Goal: Transaction & Acquisition: Purchase product/service

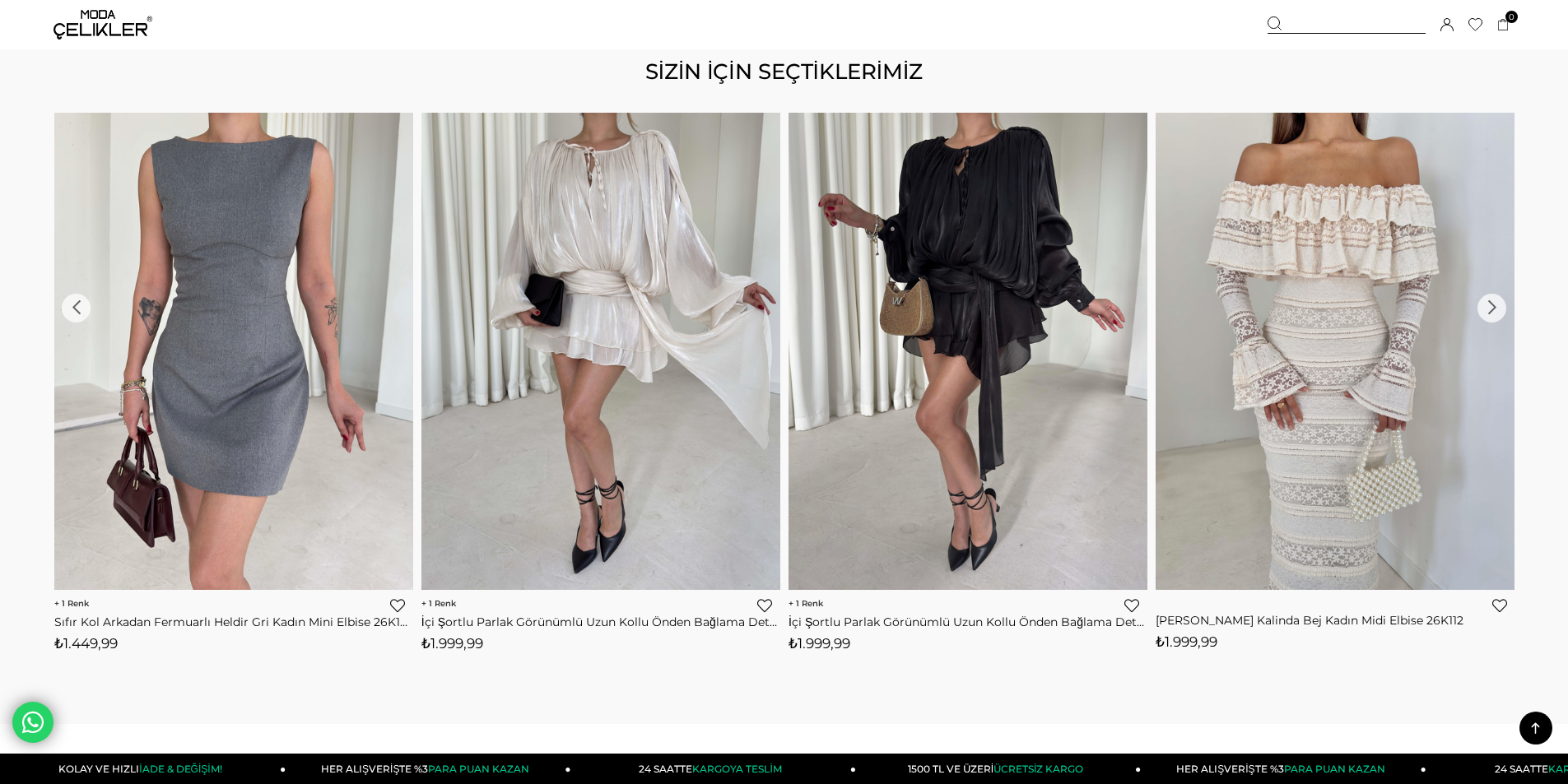
scroll to position [2212, 0]
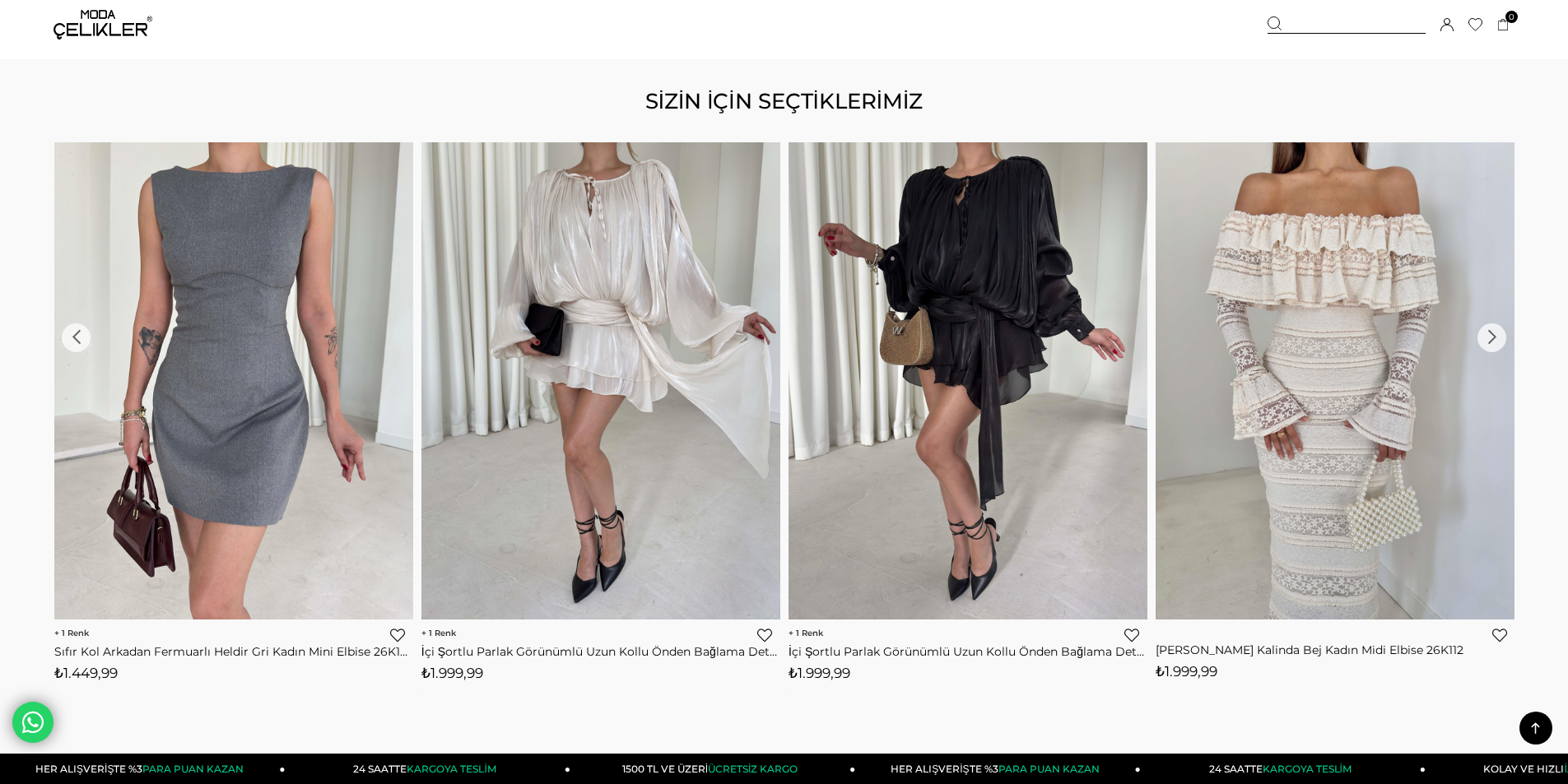
click at [769, 338] on div "›" at bounding box center [1491, 338] width 29 height 29
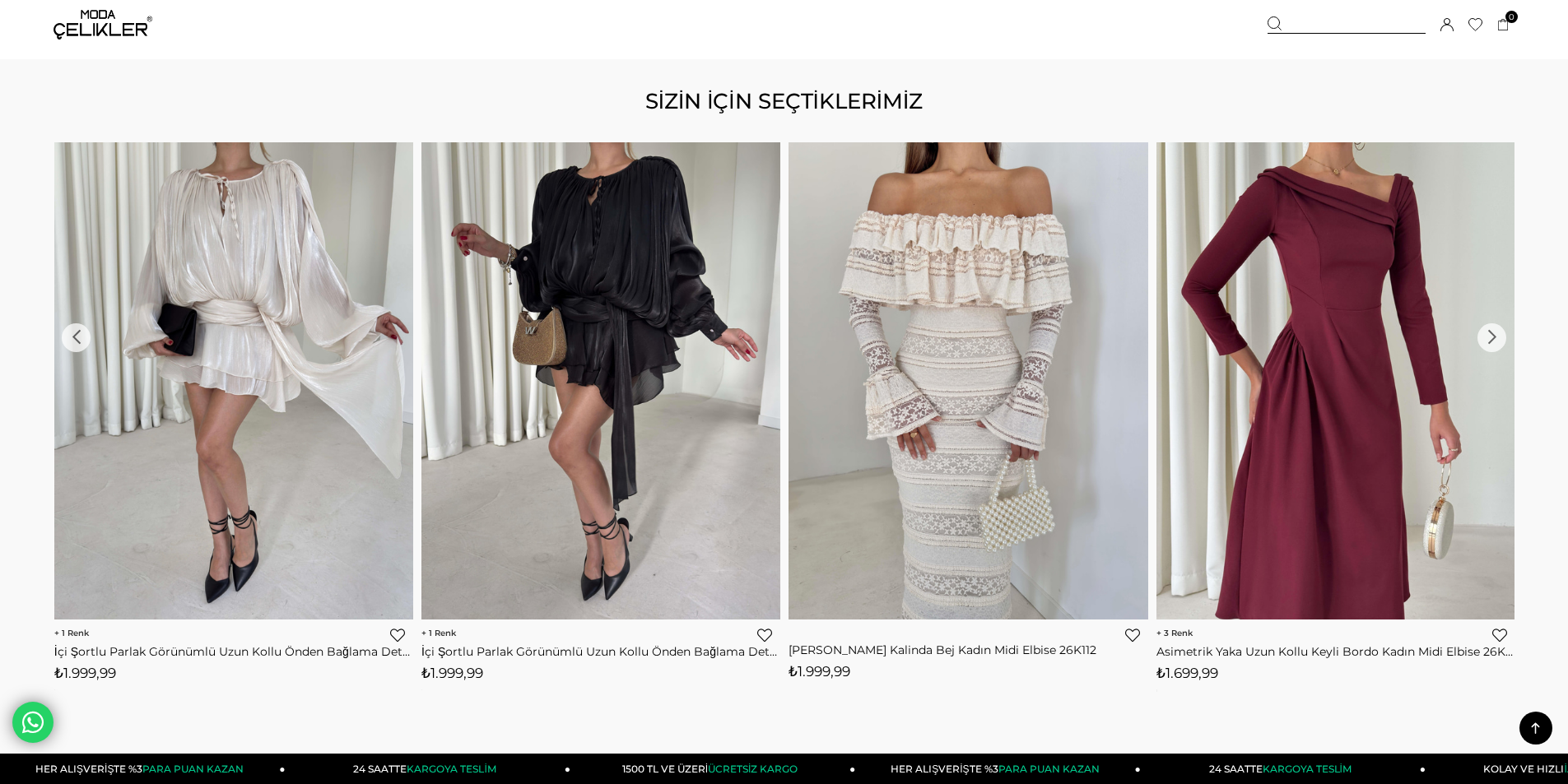
click at [769, 338] on div "›" at bounding box center [1491, 338] width 29 height 29
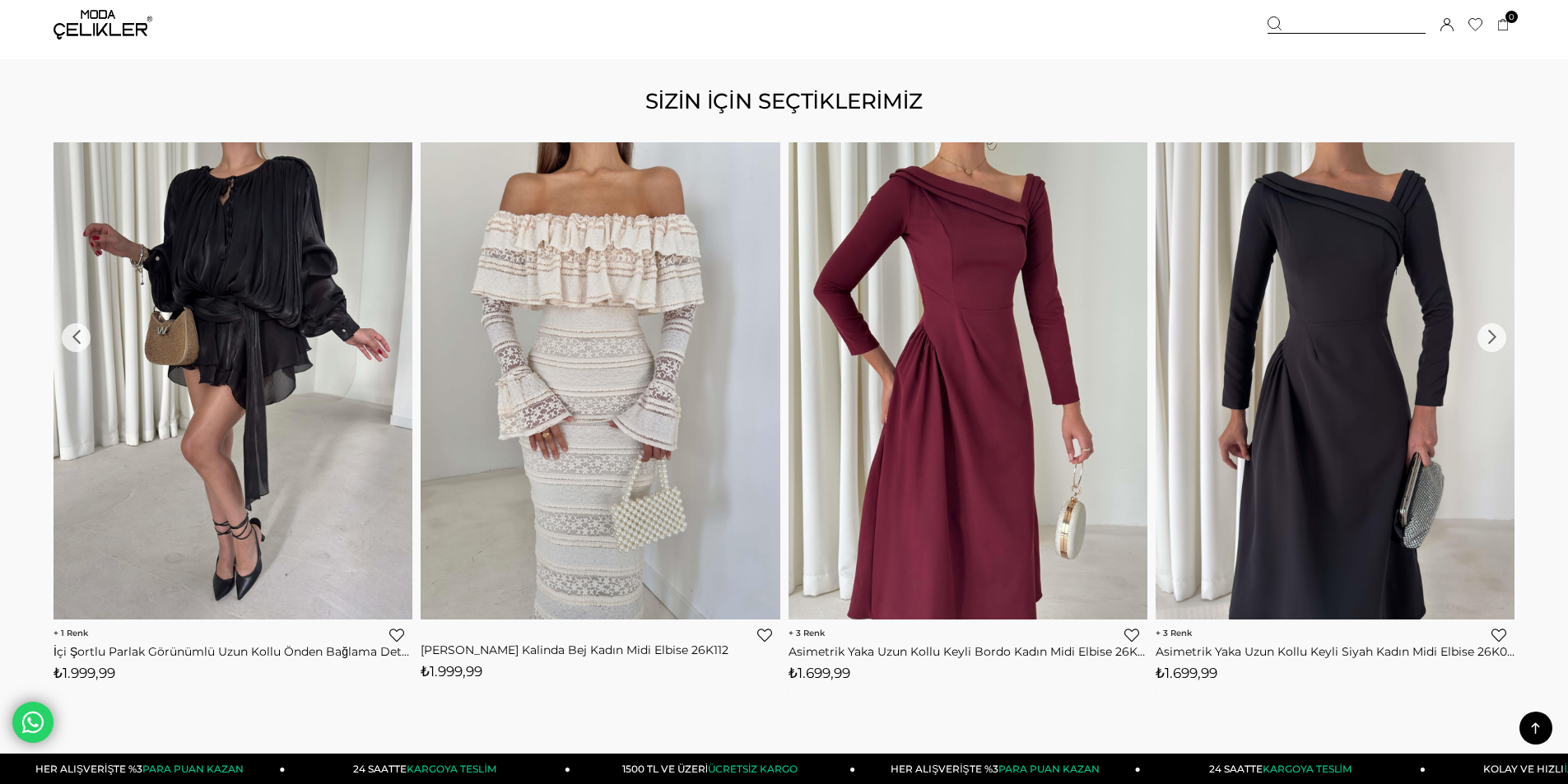
click at [769, 338] on div "›" at bounding box center [1491, 338] width 29 height 29
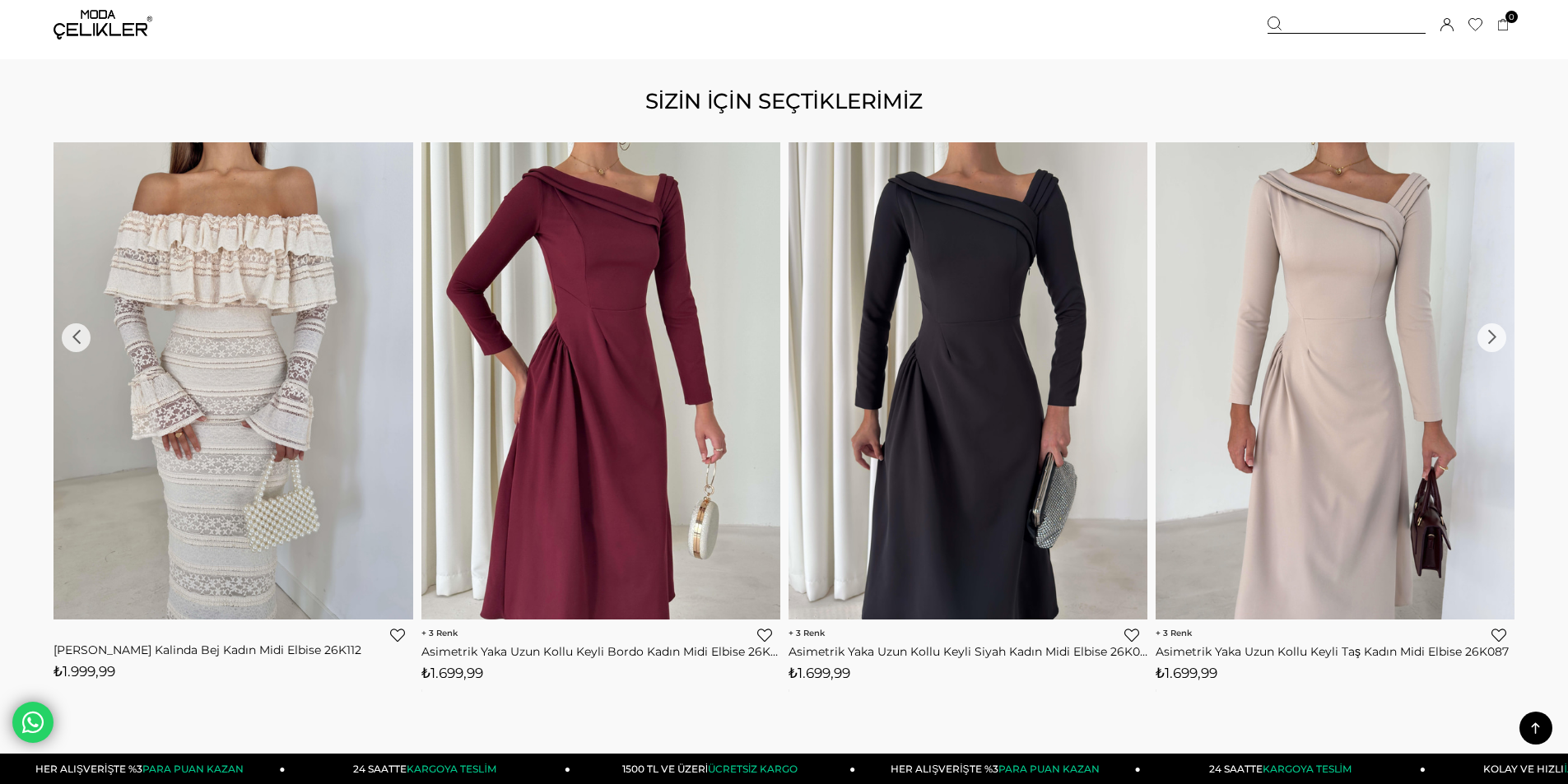
click at [769, 338] on div "›" at bounding box center [1491, 338] width 29 height 29
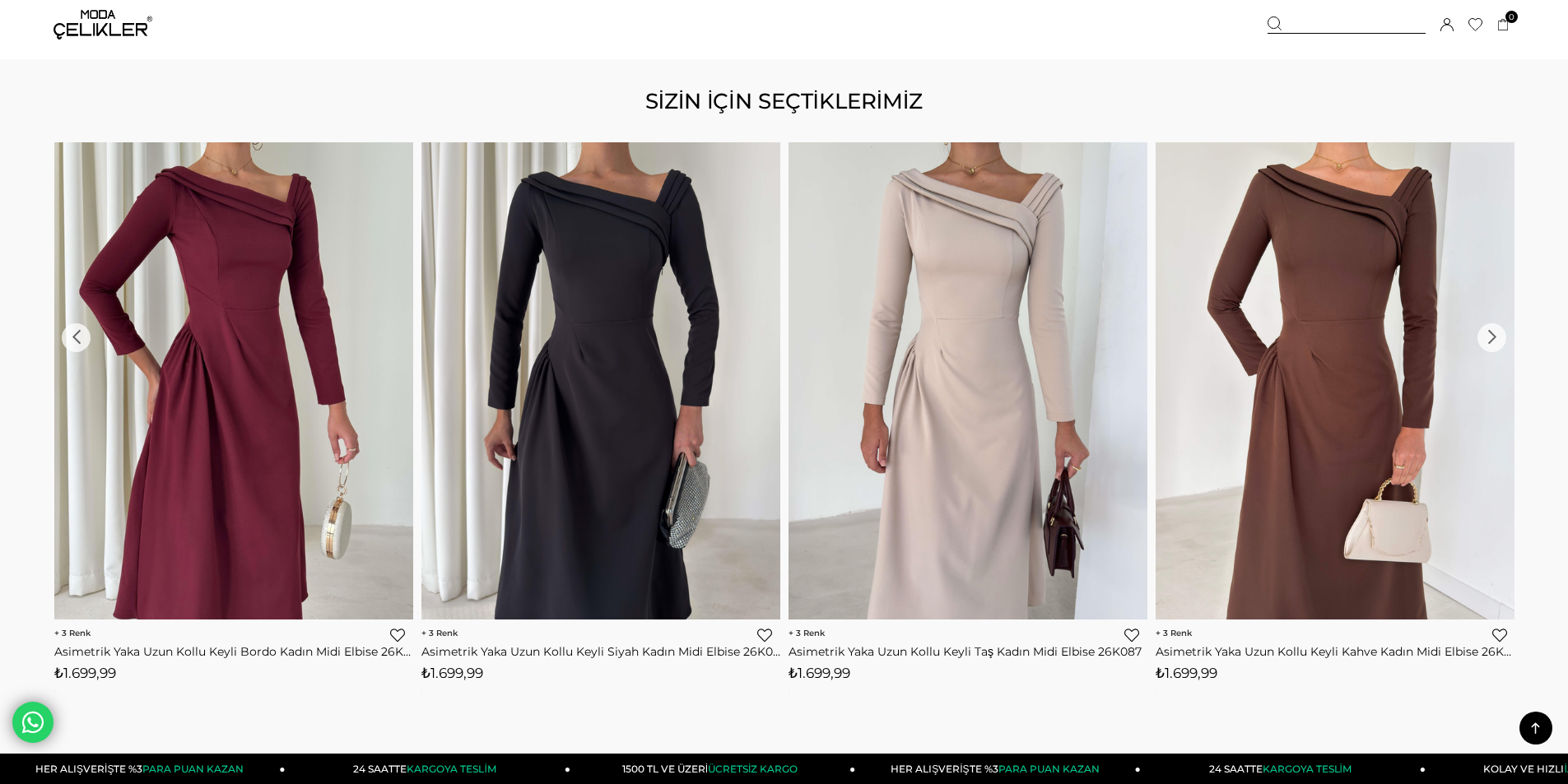
click at [769, 338] on div "›" at bounding box center [1491, 338] width 29 height 29
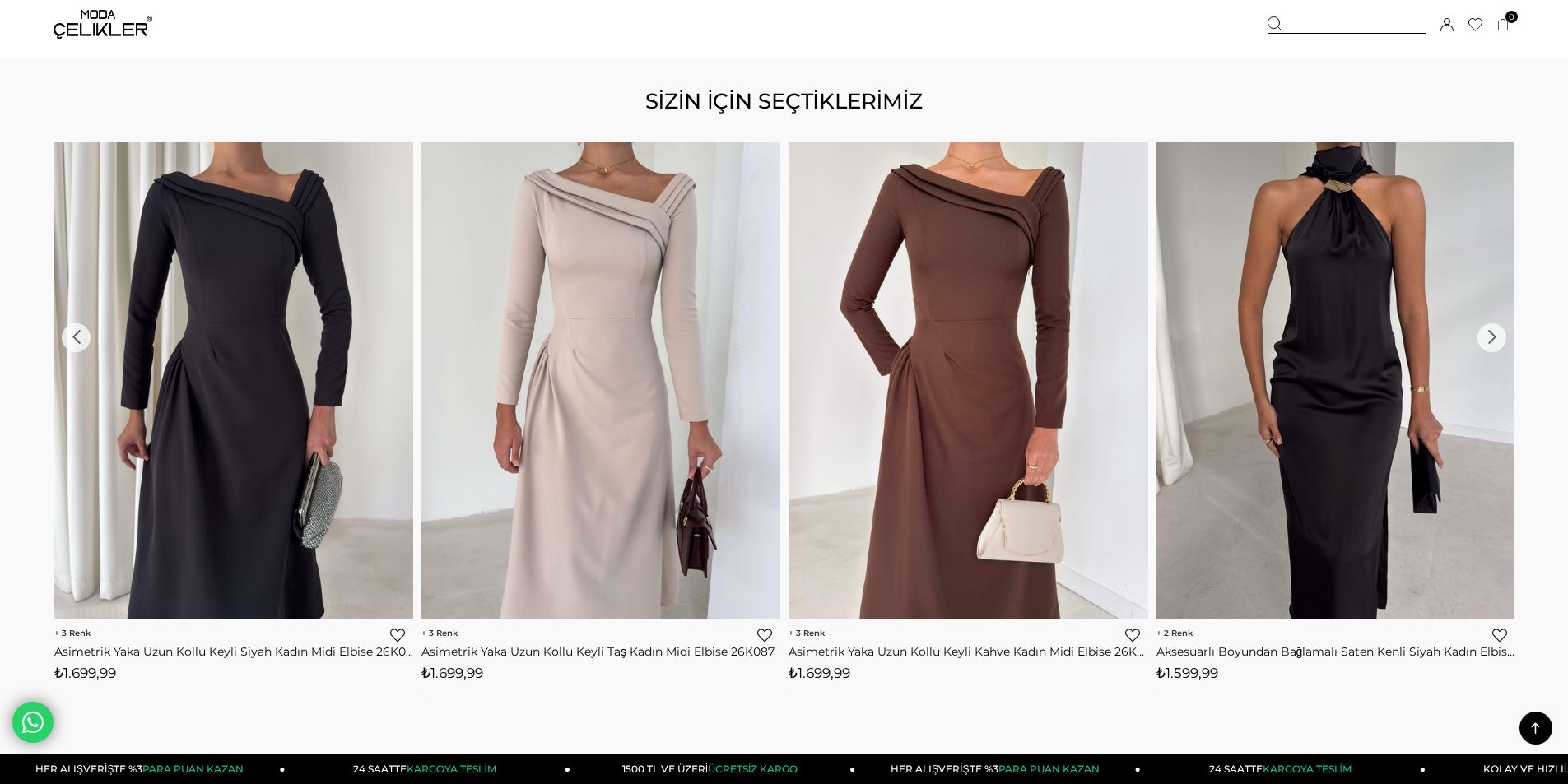
click at [769, 338] on div "›" at bounding box center [1491, 338] width 29 height 29
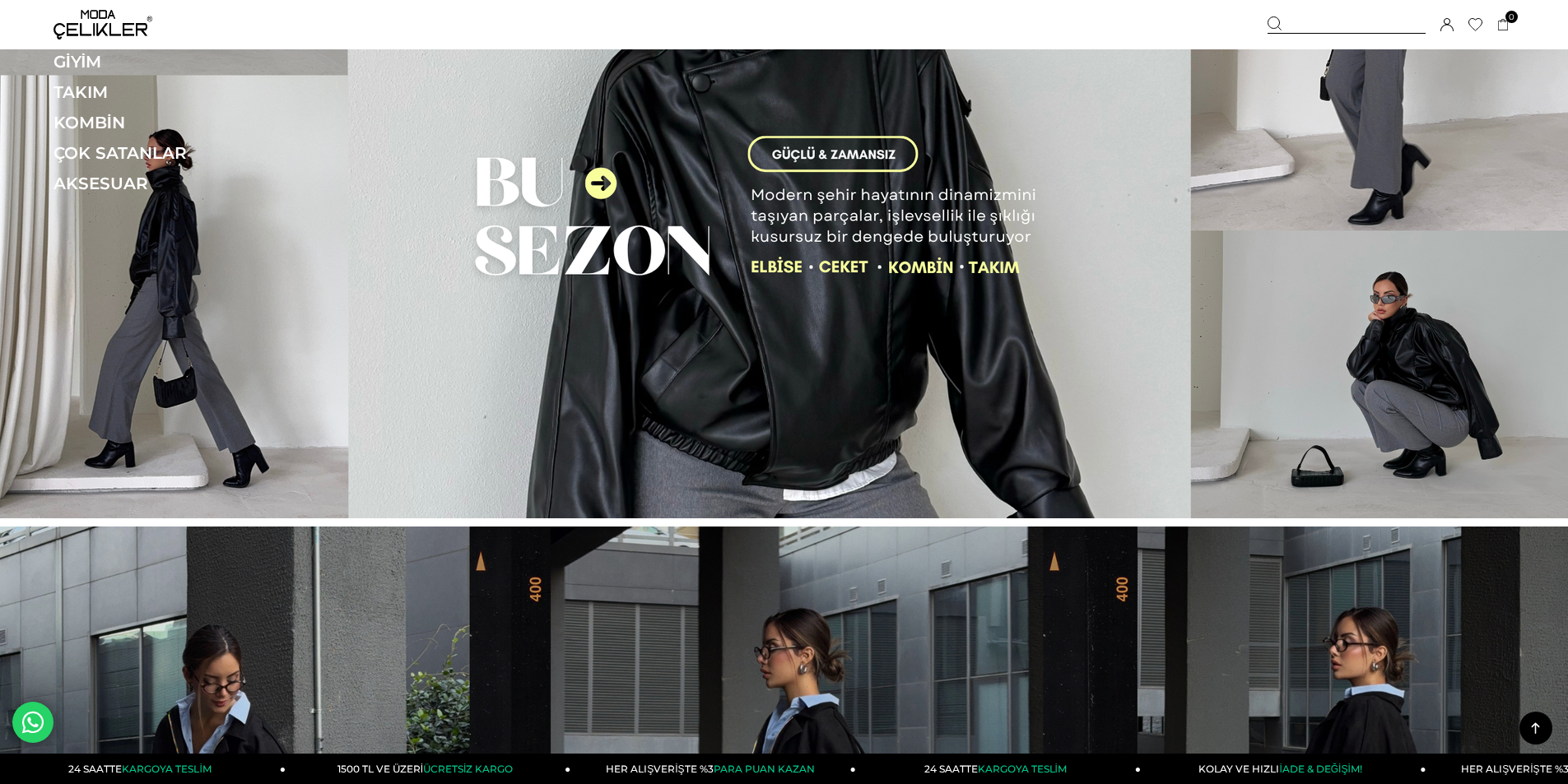
scroll to position [0, 0]
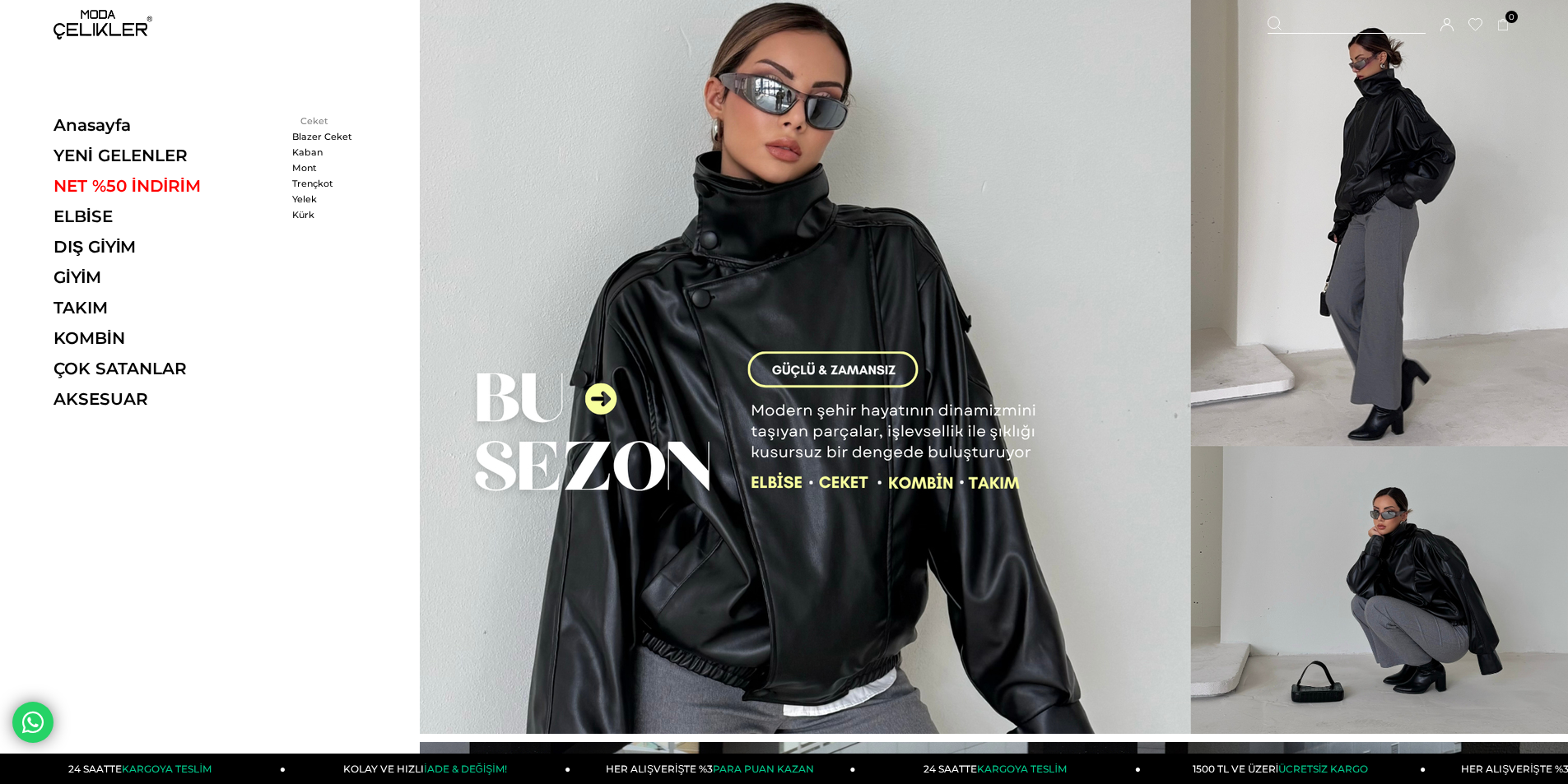
click at [305, 123] on link "Ceket" at bounding box center [340, 120] width 94 height 12
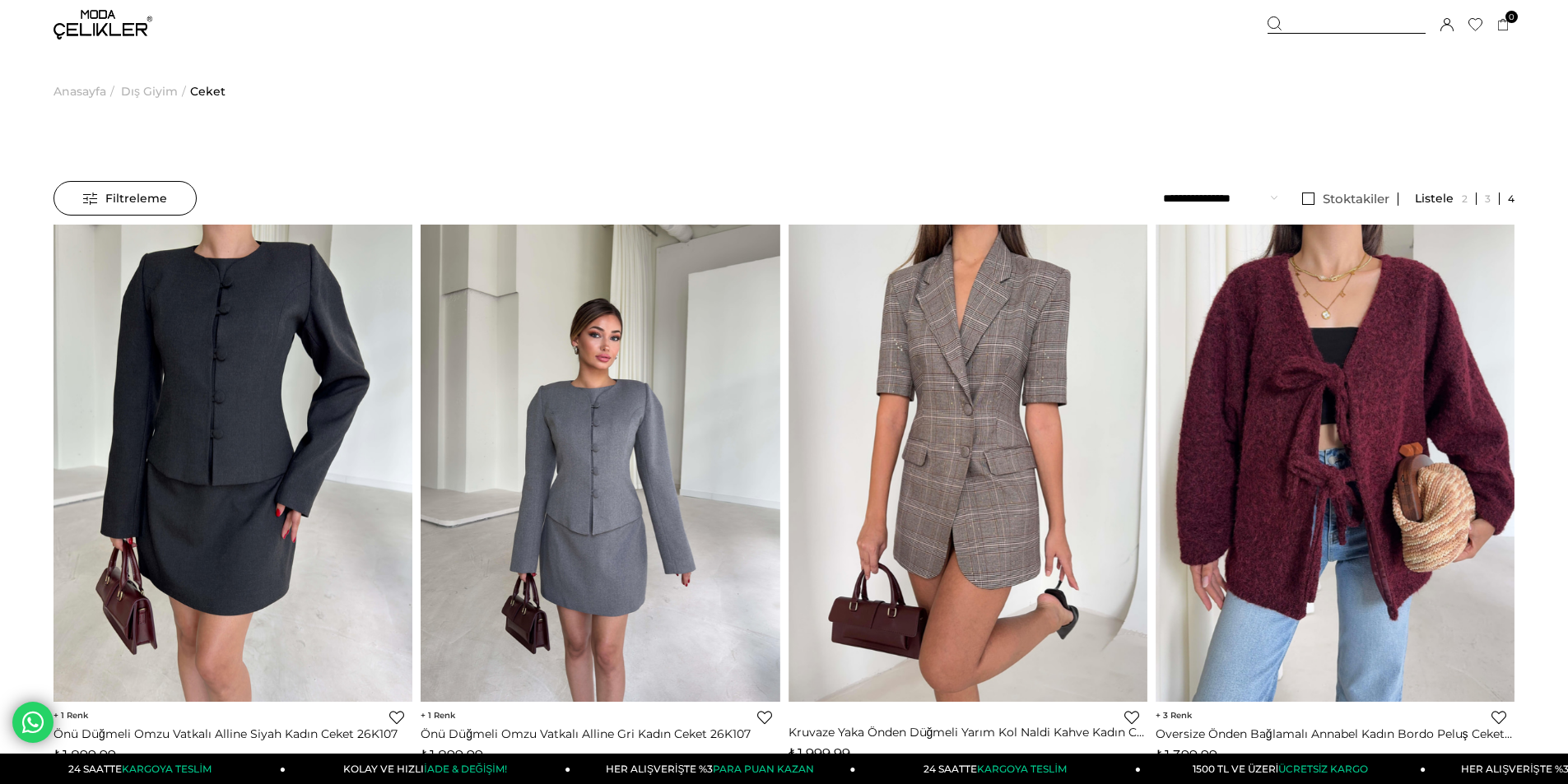
click at [145, 94] on span "Dış Giyim" at bounding box center [150, 91] width 57 height 84
click at [141, 194] on span "Filtreleme" at bounding box center [125, 198] width 84 height 33
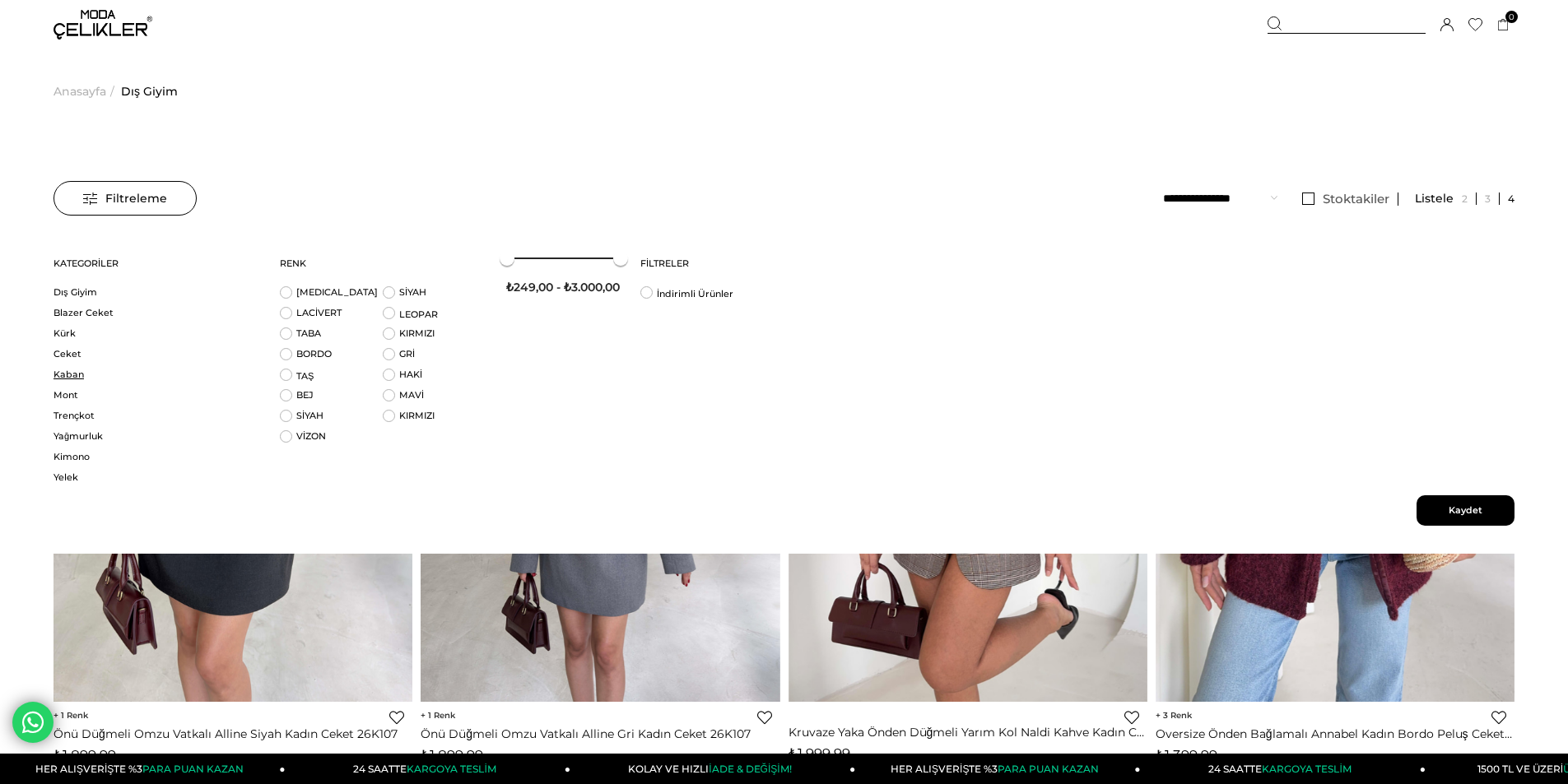
click at [64, 380] on link "Kaban" at bounding box center [156, 375] width 206 height 12
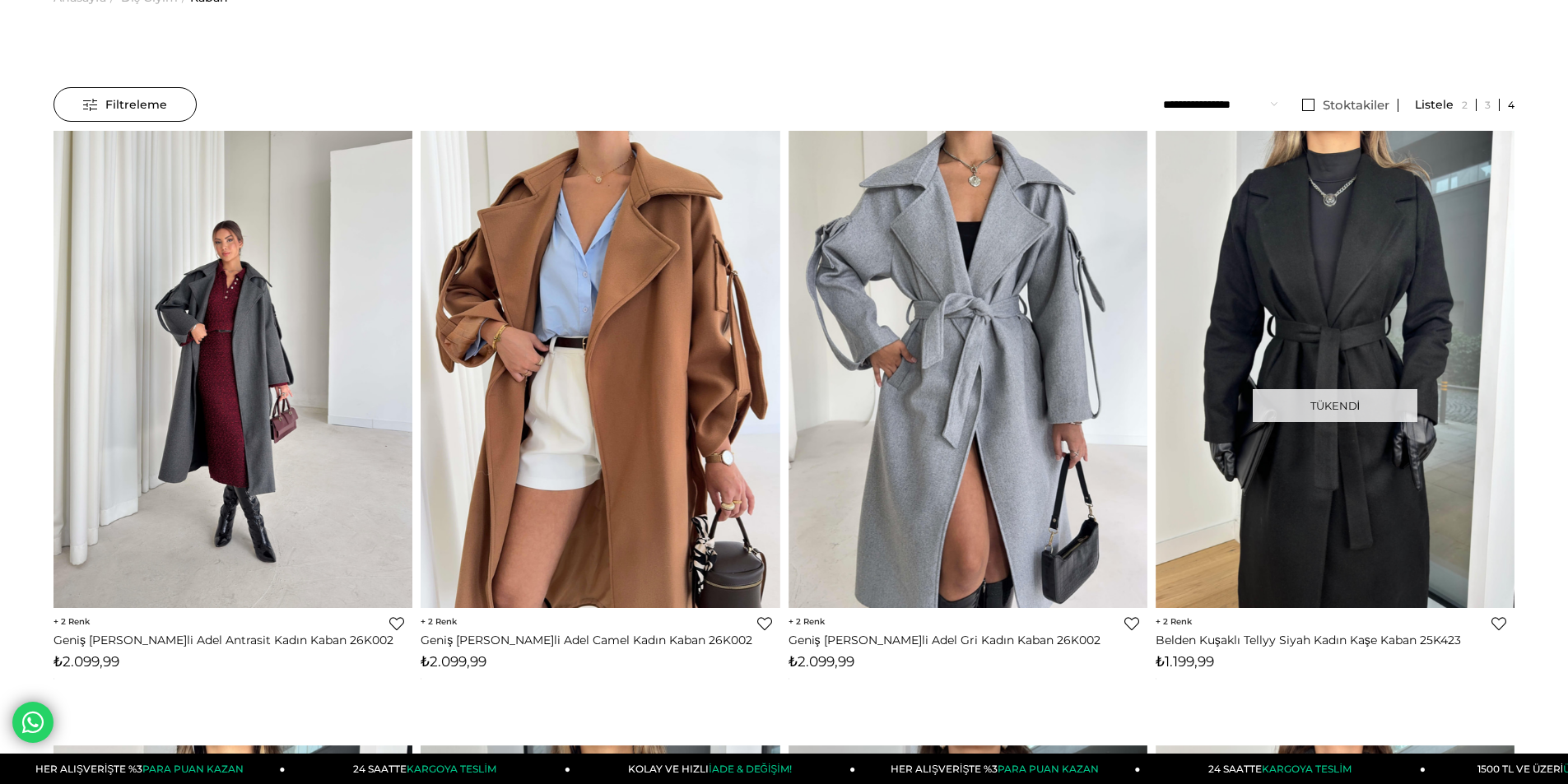
scroll to position [247, 0]
